Goal: Transaction & Acquisition: Download file/media

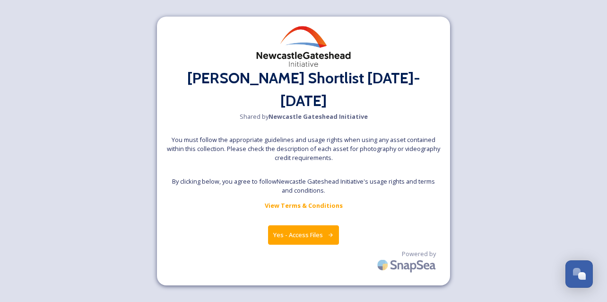
click at [314, 228] on button "Yes - Access Files" at bounding box center [303, 234] width 71 height 19
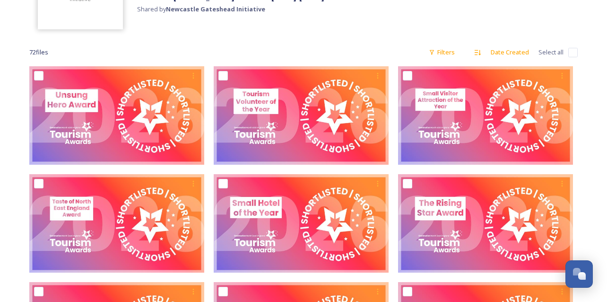
scroll to position [99, 0]
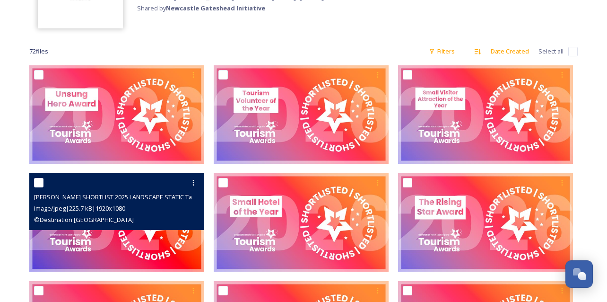
click at [39, 183] on input "checkbox" at bounding box center [38, 182] width 9 height 9
checkbox input "true"
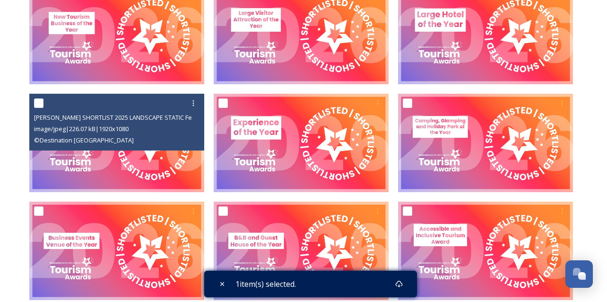
scroll to position [543, 0]
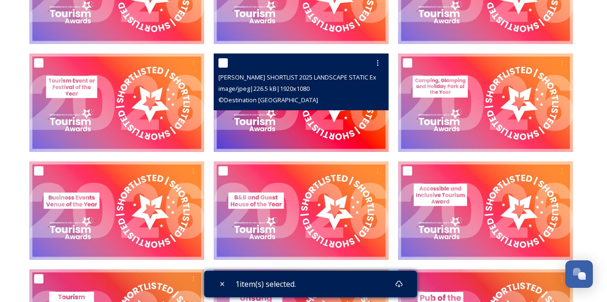
click at [223, 58] on input "checkbox" at bounding box center [223, 62] width 9 height 9
checkbox input "true"
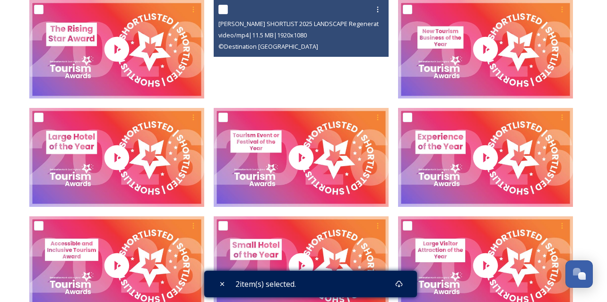
scroll to position [1135, 0]
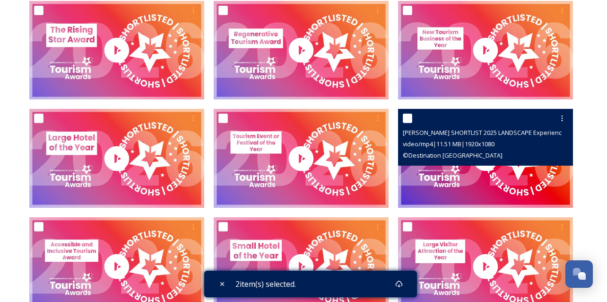
click at [407, 118] on input "checkbox" at bounding box center [407, 118] width 9 height 9
checkbox input "true"
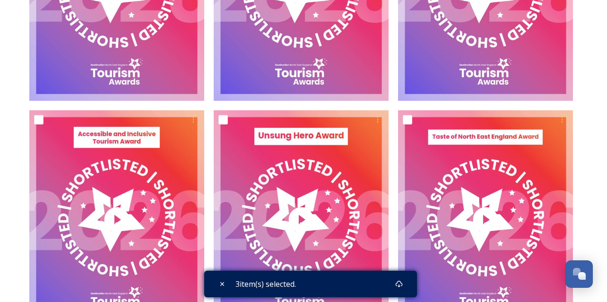
scroll to position [2037, 0]
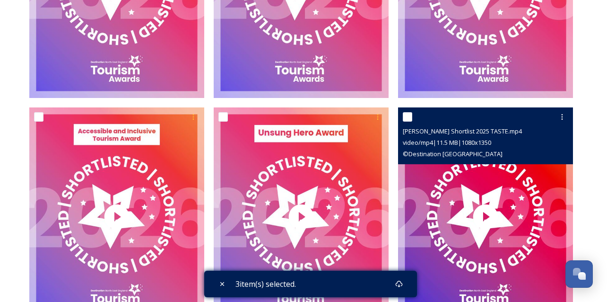
click at [409, 114] on input "checkbox" at bounding box center [407, 116] width 9 height 9
checkbox input "true"
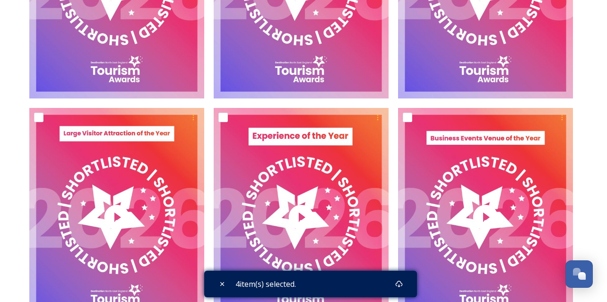
scroll to position [2497, 0]
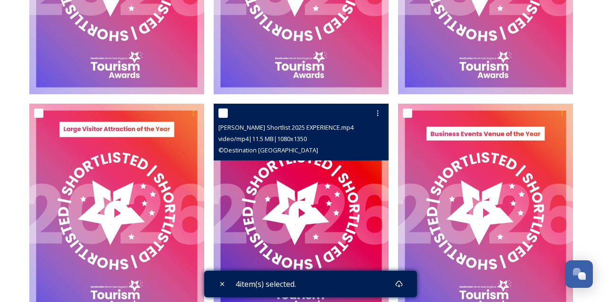
click at [222, 112] on input "checkbox" at bounding box center [223, 112] width 9 height 9
checkbox input "true"
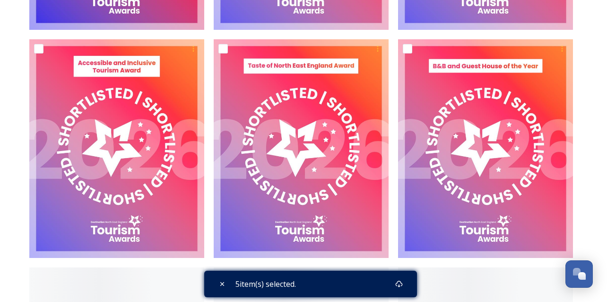
scroll to position [3247, 0]
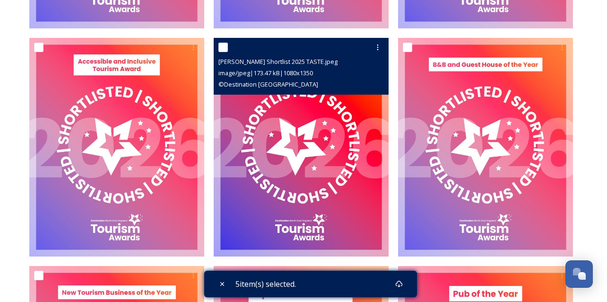
click at [224, 47] on input "checkbox" at bounding box center [223, 47] width 9 height 9
checkbox input "true"
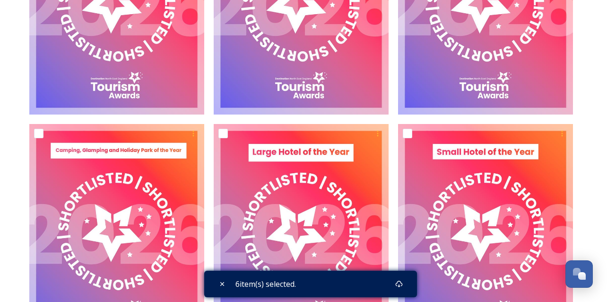
scroll to position [3941, 0]
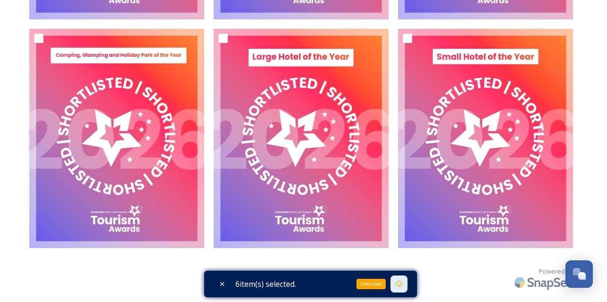
click at [405, 278] on div "Download" at bounding box center [399, 283] width 17 height 17
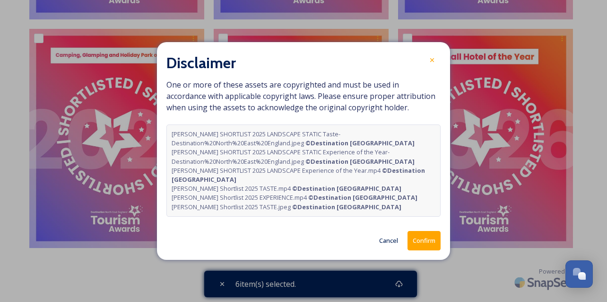
click at [424, 240] on button "Confirm" at bounding box center [424, 240] width 33 height 19
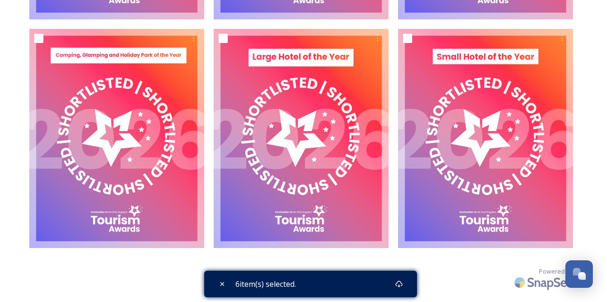
click at [376, 284] on div "6 item(s) selected." at bounding box center [310, 284] width 213 height 26
click at [408, 286] on div "Download" at bounding box center [399, 283] width 17 height 17
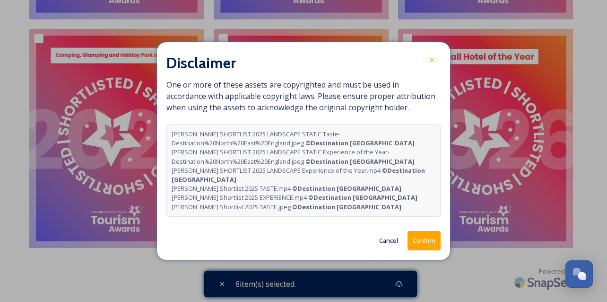
click at [427, 242] on button "Confirm" at bounding box center [424, 240] width 33 height 19
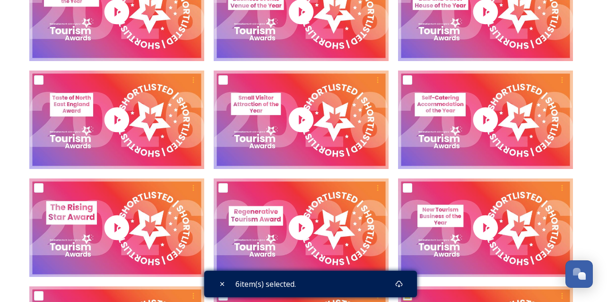
scroll to position [956, 0]
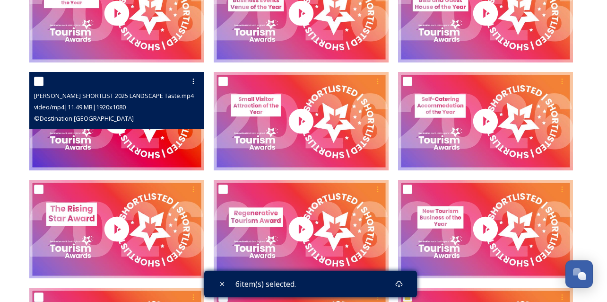
click at [40, 80] on input "checkbox" at bounding box center [38, 81] width 9 height 9
checkbox input "true"
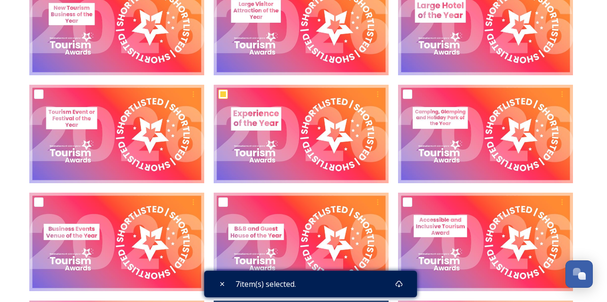
scroll to position [511, 0]
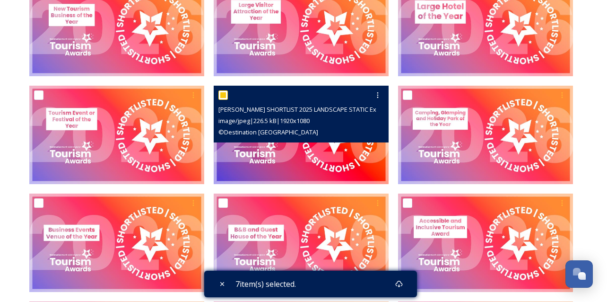
click at [221, 90] on input "checkbox" at bounding box center [223, 94] width 9 height 9
checkbox input "false"
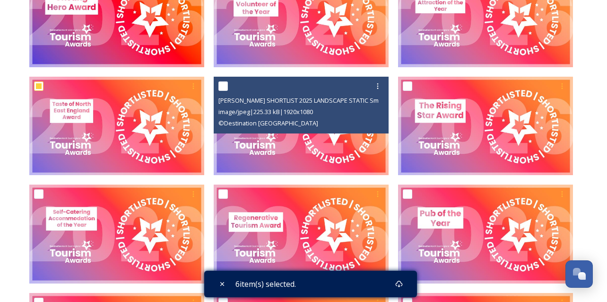
scroll to position [128, 0]
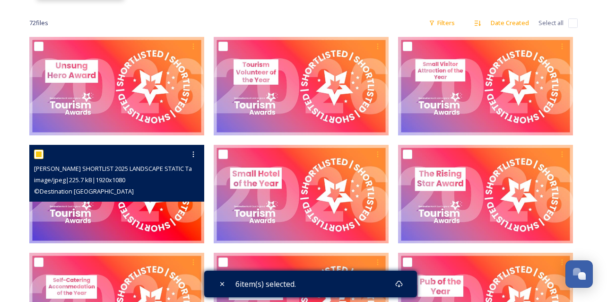
click at [37, 154] on input "checkbox" at bounding box center [38, 153] width 9 height 9
checkbox input "false"
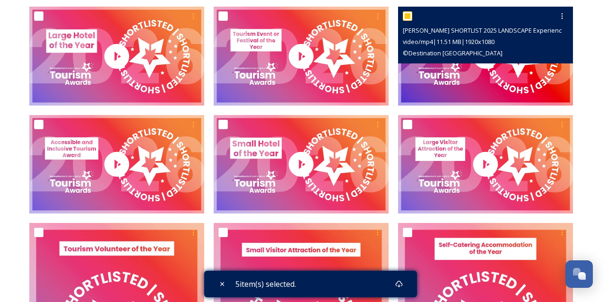
scroll to position [1238, 0]
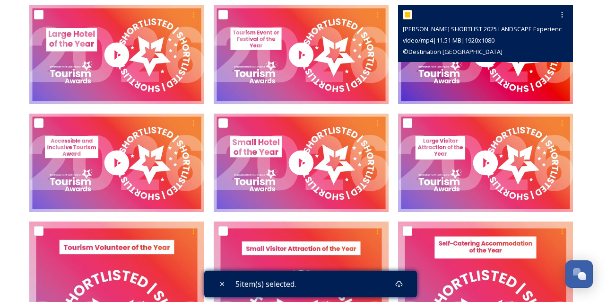
click at [410, 12] on input "checkbox" at bounding box center [407, 14] width 9 height 9
checkbox input "false"
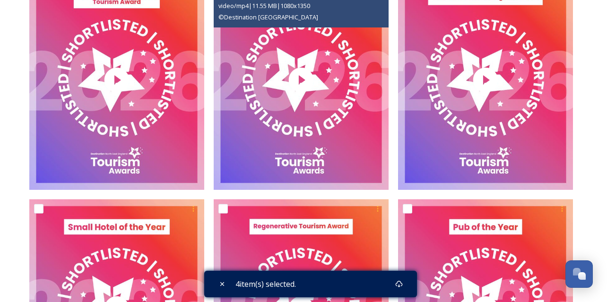
scroll to position [2085, 0]
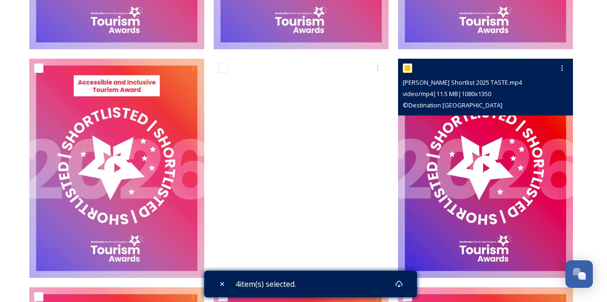
click at [408, 68] on input "checkbox" at bounding box center [407, 67] width 9 height 9
checkbox input "false"
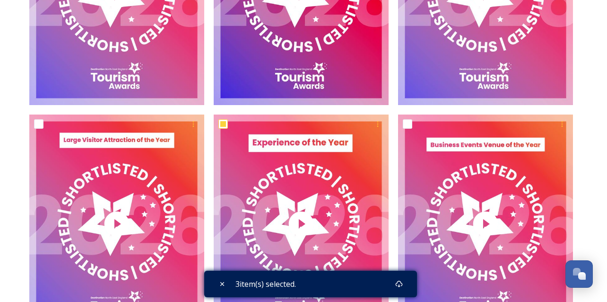
scroll to position [2487, 0]
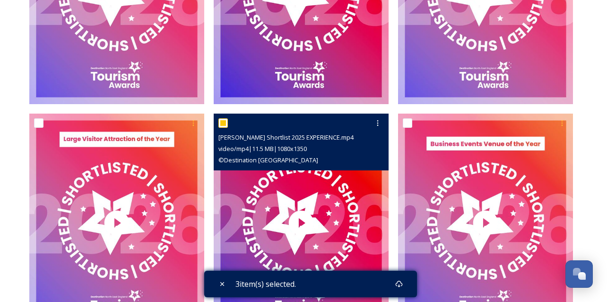
click at [224, 122] on input "checkbox" at bounding box center [223, 122] width 9 height 9
checkbox input "false"
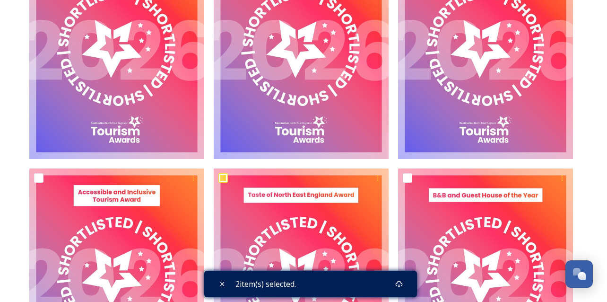
scroll to position [3118, 0]
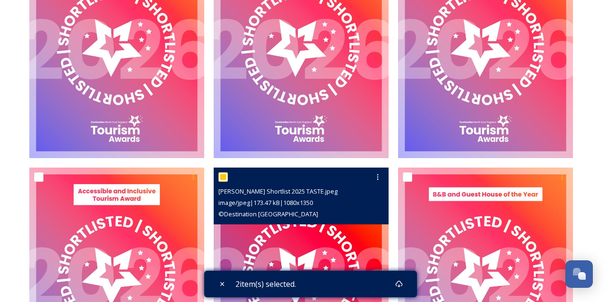
click at [222, 174] on input "checkbox" at bounding box center [223, 176] width 9 height 9
checkbox input "false"
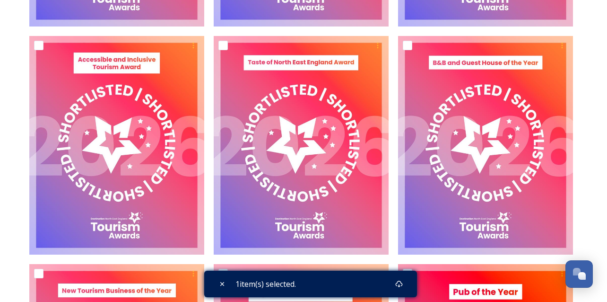
scroll to position [3253, 0]
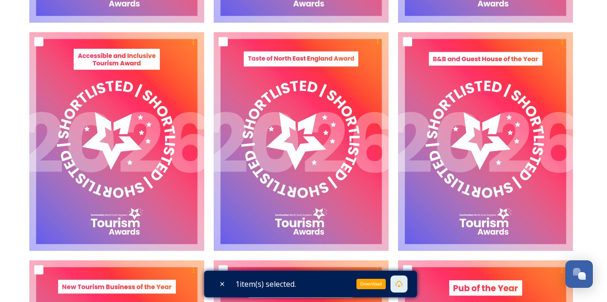
click at [400, 283] on icon at bounding box center [399, 284] width 8 height 8
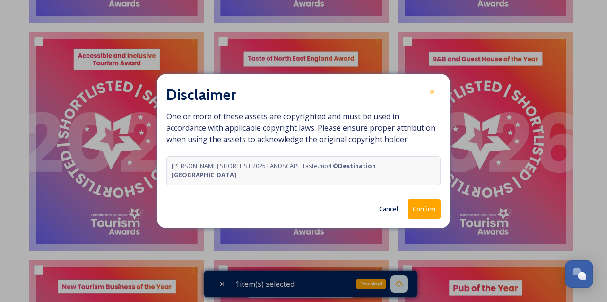
click at [423, 208] on button "Confirm" at bounding box center [424, 208] width 33 height 19
